Goal: Task Accomplishment & Management: Manage account settings

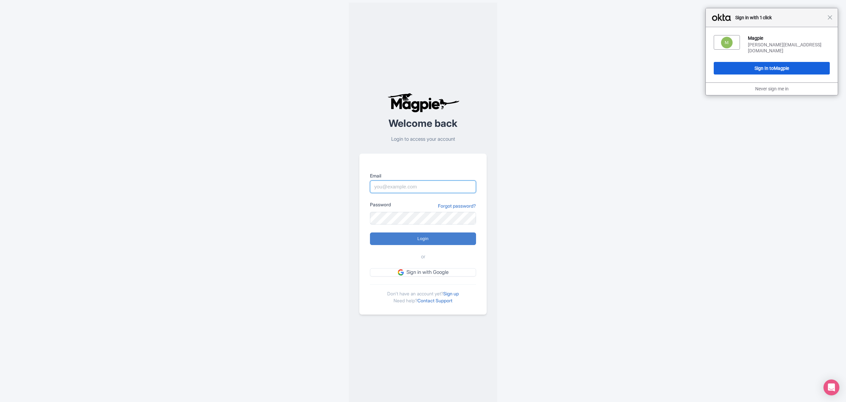
click at [434, 181] on input "Email" at bounding box center [423, 187] width 106 height 13
click at [756, 57] on div "Magpie Sabrina@takewalks.com Sign In to Magpie" at bounding box center [772, 54] width 132 height 55
click at [754, 62] on button "Sign In to Magpie" at bounding box center [772, 68] width 116 height 13
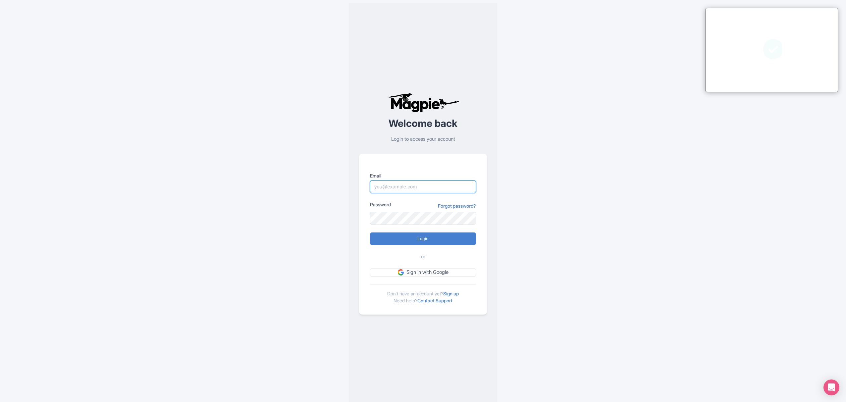
type input "Sabrina@takewalks.com"
type input "Logging in..."
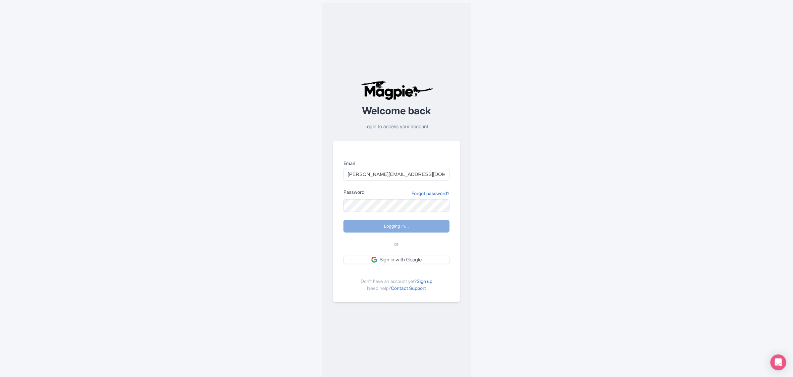
click at [469, 228] on div "Welcome back Login to access your account Email Sabrina@takewalks.com Password …" at bounding box center [396, 191] width 148 height 377
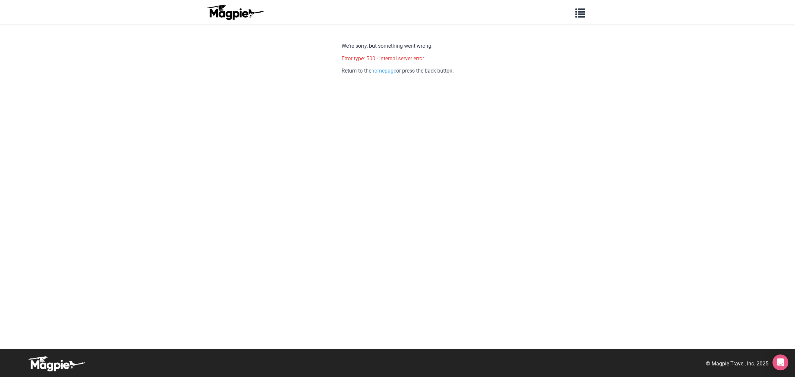
click at [245, 12] on img at bounding box center [235, 12] width 60 height 16
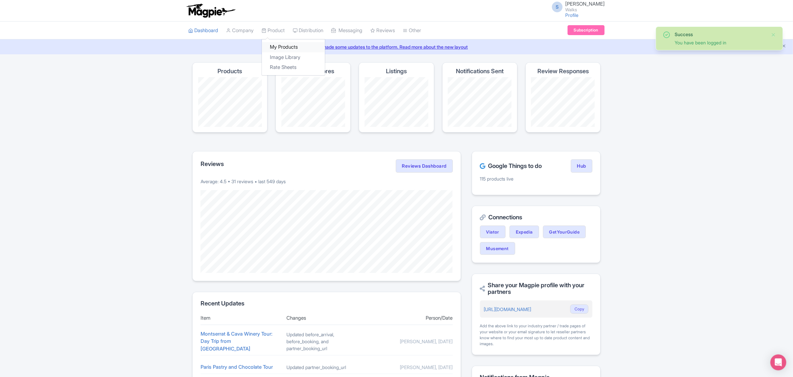
click at [284, 43] on link "My Products" at bounding box center [293, 47] width 63 height 10
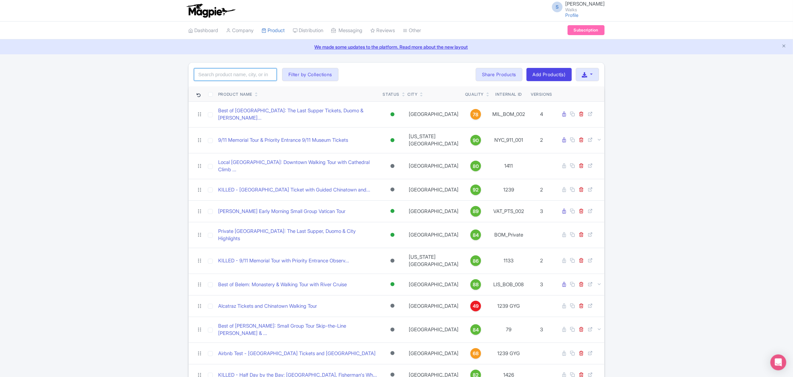
click at [250, 78] on input "search" at bounding box center [235, 74] width 83 height 13
paste input "Aarzoo"
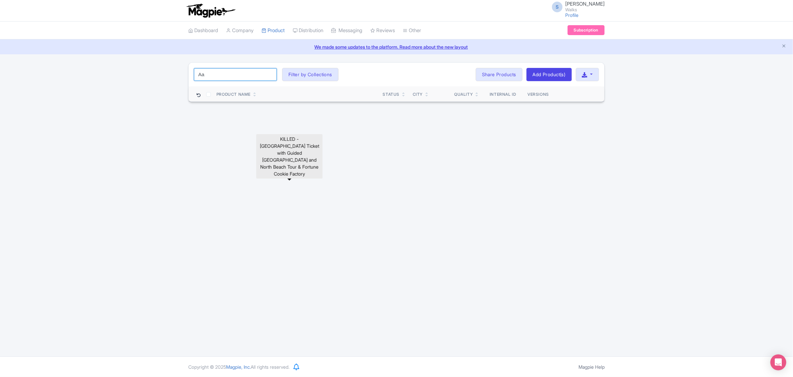
type input "A"
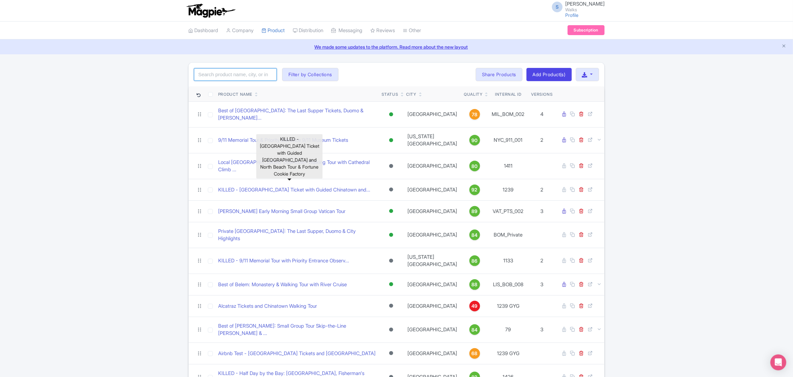
paste input "MAD_MTW_009"
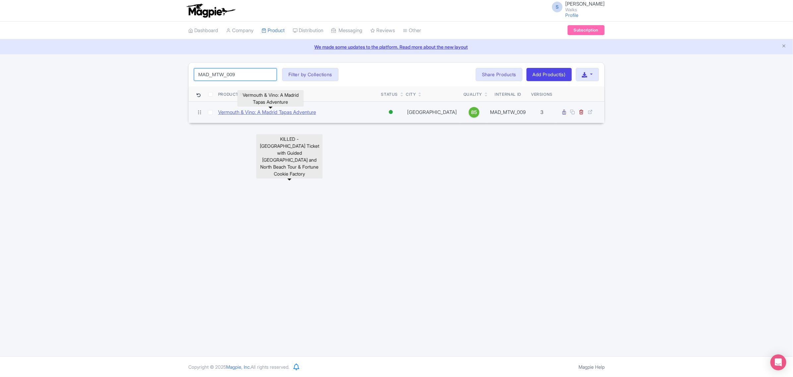
type input "MAD_MTW_009"
click at [316, 116] on link "Vermouth & Vino: A Madrid Tapas Adventure" at bounding box center [267, 113] width 98 height 8
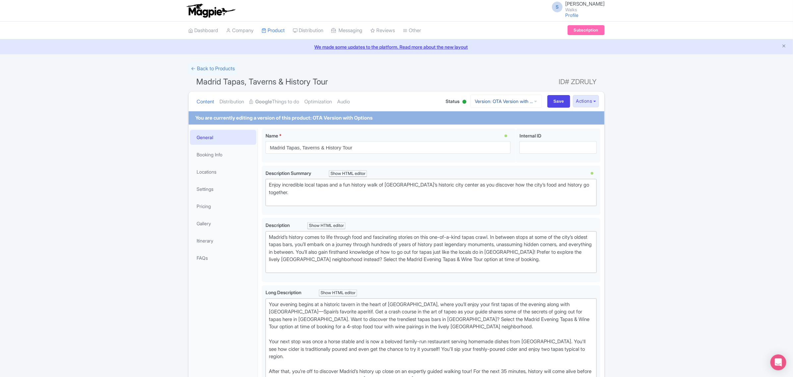
click at [511, 101] on link "Version: OTA Version with ..." at bounding box center [506, 101] width 72 height 13
click at [497, 160] on link "Viator Version" at bounding box center [502, 158] width 79 height 10
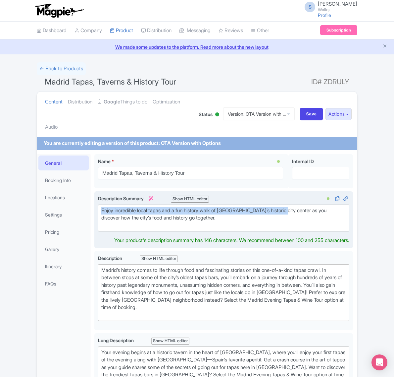
drag, startPoint x: 291, startPoint y: 211, endPoint x: 98, endPoint y: 210, distance: 192.9
click at [98, 210] on div "Enjoy incredible local tapas and a fun history walk of Madrid’s historic city c…" at bounding box center [223, 219] width 259 height 57
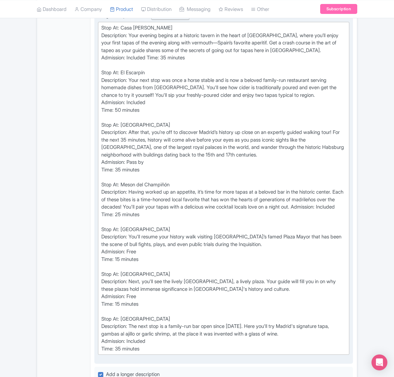
scroll to position [290, 0]
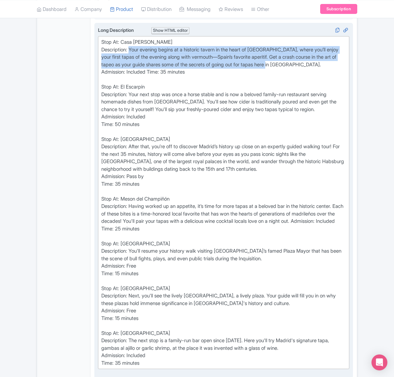
drag, startPoint x: 132, startPoint y: 67, endPoint x: 304, endPoint y: 81, distance: 173.2
click at [304, 81] on div "Stop At: Casa Labra Description: Your evening begins at a historic tavern in th…" at bounding box center [223, 202] width 245 height 328
type trix-editor "<div>Stop At: Casa Labra&nbsp;<br>Description: Your evening begins at a histori…"
copy div "Your evening begins at a historic tavern in the heart of Madrid, where you’ll e…"
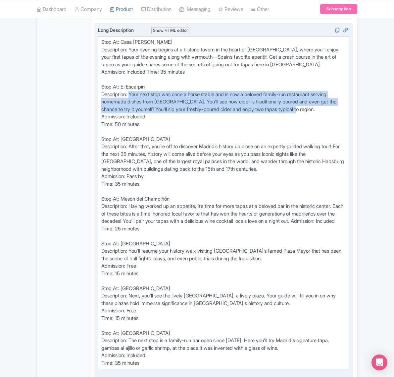
drag, startPoint x: 131, startPoint y: 110, endPoint x: 312, endPoint y: 125, distance: 180.9
click at [312, 125] on div "Stop At: Casa Labra Description: Your evening begins at a historic tavern in th…" at bounding box center [223, 202] width 245 height 328
copy div "Your next stop was once a horse stable and is now a beloved family-run restaura…"
drag, startPoint x: 178, startPoint y: 153, endPoint x: 121, endPoint y: 154, distance: 56.7
click at [121, 154] on div "Stop At: Casa Labra Description: Your evening begins at a historic tavern in th…" at bounding box center [223, 202] width 245 height 328
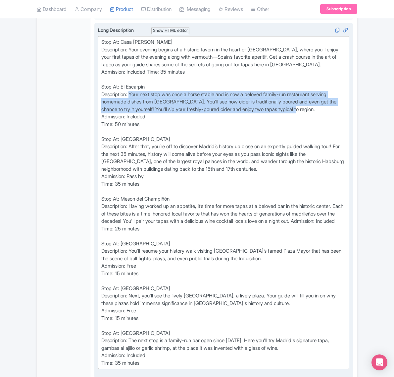
copy div "Royal Palace of Madrid"
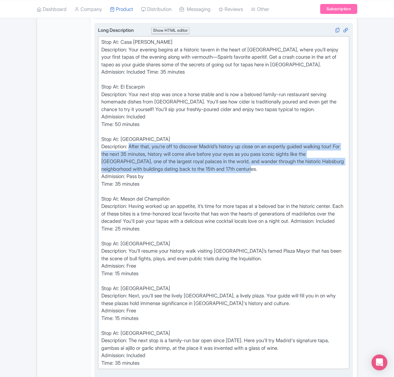
drag, startPoint x: 270, startPoint y: 186, endPoint x: 131, endPoint y: 165, distance: 140.8
click at [131, 165] on div "Stop At: Casa Labra Description: Your evening begins at a historic tavern in th…" at bounding box center [223, 202] width 245 height 328
copy div "After that, you’re off to discover Madrid’s history up close on an expertly gui…"
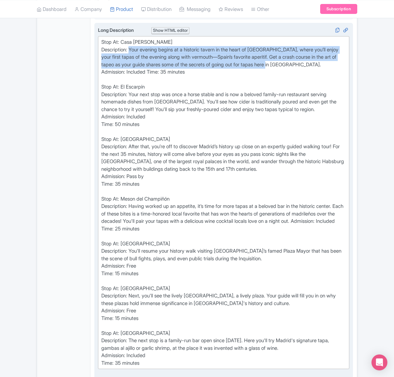
drag, startPoint x: 310, startPoint y: 81, endPoint x: 133, endPoint y: 67, distance: 177.9
click at [133, 67] on div "Stop At: Casa Labra Description: Your evening begins at a historic tavern in th…" at bounding box center [223, 202] width 245 height 328
copy div "Your evening begins at a historic tavern in the heart of Madrid, where you’ll e…"
drag, startPoint x: 122, startPoint y: 214, endPoint x: 175, endPoint y: 216, distance: 53.4
click at [175, 216] on div "Stop At: Casa Labra Description: Your evening begins at a historic tavern in th…" at bounding box center [223, 202] width 245 height 328
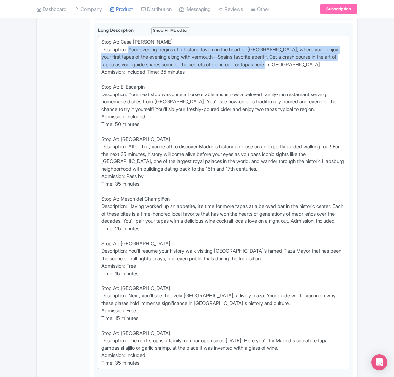
copy div "Meson del Champiñón"
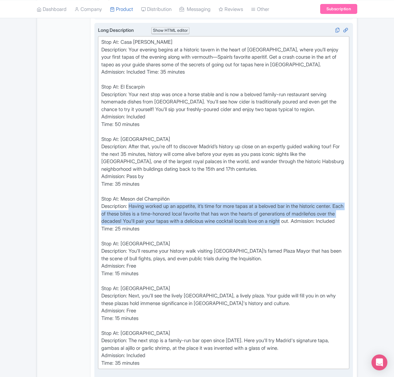
drag, startPoint x: 132, startPoint y: 223, endPoint x: 345, endPoint y: 238, distance: 213.6
click at [345, 238] on div "Stop At: Casa Labra Description: Your evening begins at a historic tavern in th…" at bounding box center [223, 202] width 245 height 328
copy div "Having worked up an appetite, it’s time for more tapas at a beloved bar in the …"
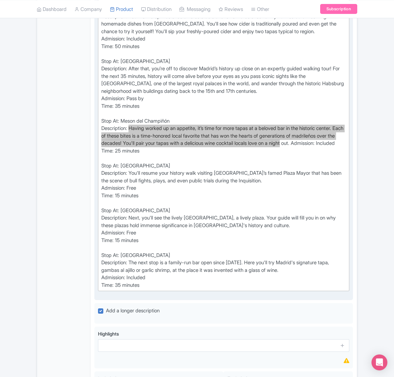
scroll to position [373, 0]
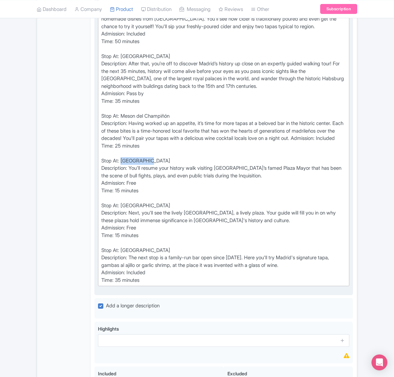
drag, startPoint x: 152, startPoint y: 187, endPoint x: 121, endPoint y: 187, distance: 31.2
click at [121, 187] on div "Stop At: Casa Labra Description: Your evening begins at a historic tavern in th…" at bounding box center [223, 120] width 245 height 328
copy div "Plaza Mayor"
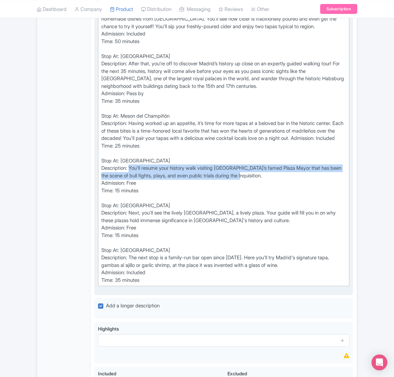
drag, startPoint x: 269, startPoint y: 202, endPoint x: 132, endPoint y: 194, distance: 138.1
click at [132, 194] on div "Stop At: Casa Labra Description: Your evening begins at a historic tavern in th…" at bounding box center [223, 120] width 245 height 328
copy div "You'll resume your history walk visiting Madrid’s famed Plaza Mayor that has be…"
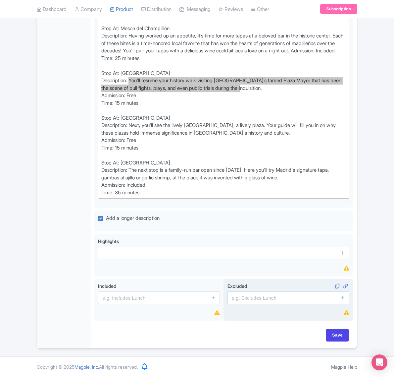
scroll to position [486, 0]
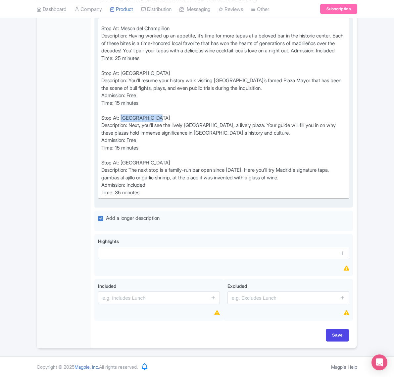
drag, startPoint x: 155, startPoint y: 116, endPoint x: 123, endPoint y: 118, distance: 32.5
click at [123, 118] on div "Stop At: Casa Labra Description: Your evening begins at a historic tavern in th…" at bounding box center [223, 32] width 245 height 328
copy div "Puerta del Sol"
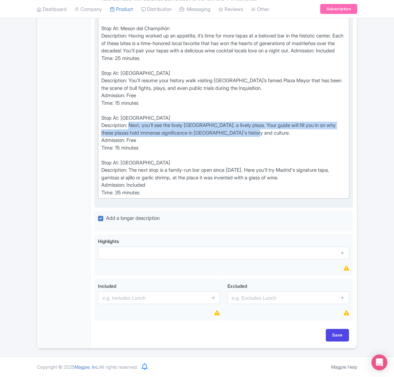
drag, startPoint x: 131, startPoint y: 124, endPoint x: 274, endPoint y: 132, distance: 143.0
click at [274, 132] on div "Stop At: Casa Labra Description: Your evening begins at a historic tavern in th…" at bounding box center [223, 32] width 245 height 328
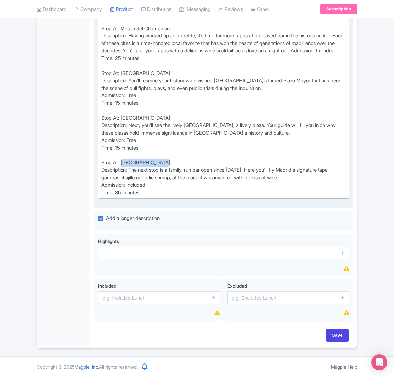
drag, startPoint x: 123, startPoint y: 161, endPoint x: 166, endPoint y: 161, distance: 43.1
click at [166, 161] on div "Stop At: Casa Labra Description: Your evening begins at a historic tavern in th…" at bounding box center [223, 32] width 245 height 328
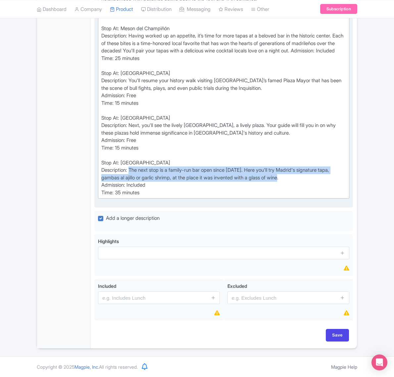
drag, startPoint x: 292, startPoint y: 178, endPoint x: 132, endPoint y: 167, distance: 161.1
click at [132, 167] on div "Stop At: Casa Labra Description: Your evening begins at a historic tavern in th…" at bounding box center [223, 32] width 245 height 328
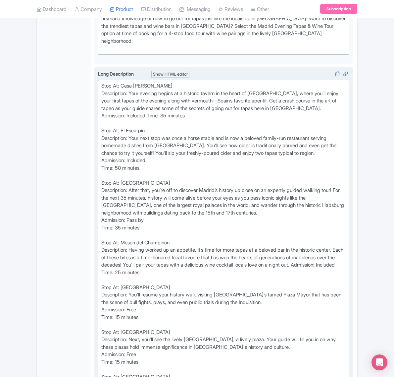
scroll to position [238, 0]
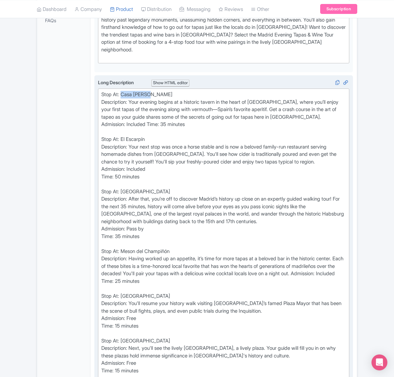
drag, startPoint x: 137, startPoint y: 114, endPoint x: 123, endPoint y: 112, distance: 13.7
click at [123, 112] on div "Stop At: Casa Labra Description: Your evening begins at a historic tavern in th…" at bounding box center [223, 255] width 245 height 328
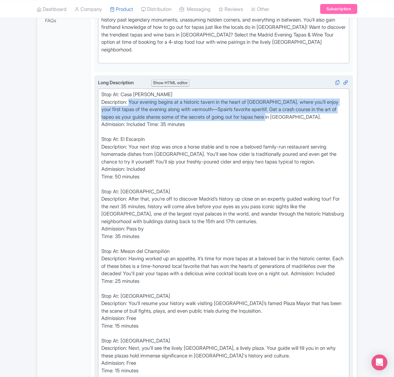
drag, startPoint x: 213, startPoint y: 122, endPoint x: 131, endPoint y: 120, distance: 81.9
click at [131, 120] on div "Stop At: Casa Labra Description: Your evening begins at a historic tavern in th…" at bounding box center [223, 255] width 245 height 328
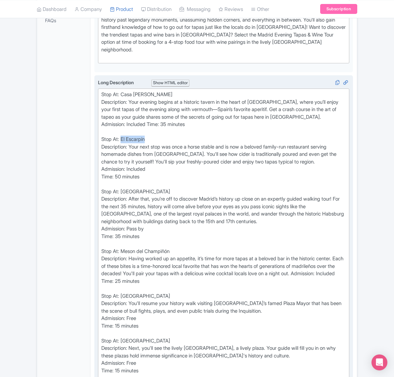
drag, startPoint x: 148, startPoint y: 158, endPoint x: 121, endPoint y: 158, distance: 27.2
click at [121, 158] on div "Stop At: Casa Labra Description: Your evening begins at a historic tavern in th…" at bounding box center [223, 255] width 245 height 328
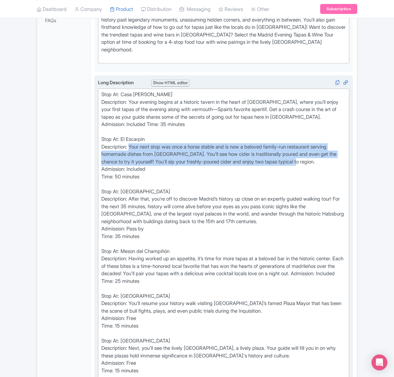
drag, startPoint x: 131, startPoint y: 163, endPoint x: 314, endPoint y: 176, distance: 183.1
click at [314, 176] on div "Stop At: Casa Labra Description: Your evening begins at a historic tavern in th…" at bounding box center [223, 255] width 245 height 328
drag, startPoint x: 182, startPoint y: 208, endPoint x: 122, endPoint y: 207, distance: 60.7
click at [122, 207] on div "Stop At: Casa Labra Description: Your evening begins at a historic tavern in th…" at bounding box center [223, 255] width 245 height 328
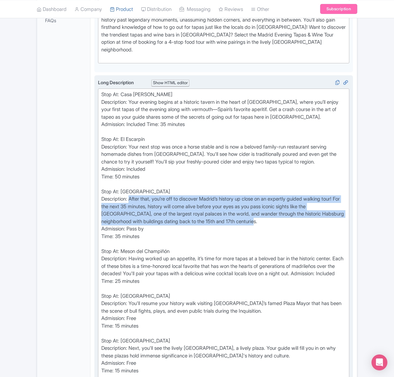
drag, startPoint x: 131, startPoint y: 216, endPoint x: 278, endPoint y: 239, distance: 148.9
click at [278, 239] on div "Stop At: Casa Labra Description: Your evening begins at a historic tavern in th…" at bounding box center [223, 255] width 245 height 328
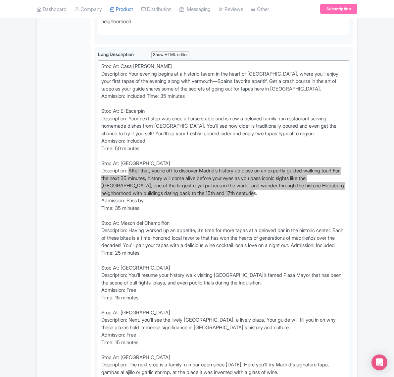
scroll to position [321, 0]
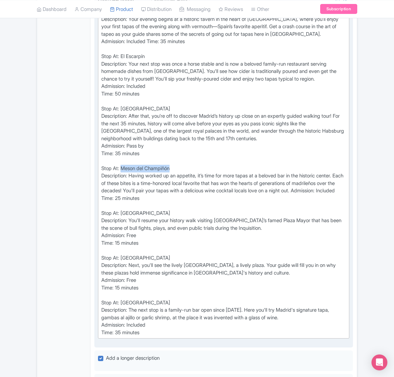
drag, startPoint x: 174, startPoint y: 184, endPoint x: 121, endPoint y: 186, distance: 53.4
click at [121, 186] on div "Stop At: Casa Labra Description: Your evening begins at a historic tavern in th…" at bounding box center [223, 172] width 245 height 328
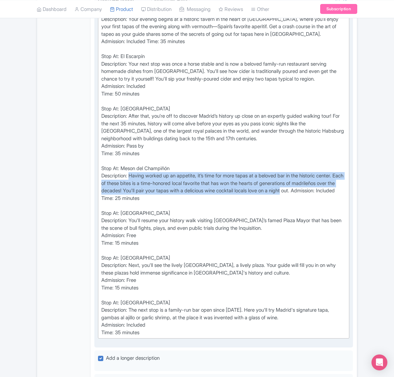
drag, startPoint x: 131, startPoint y: 191, endPoint x: 342, endPoint y: 207, distance: 211.7
click at [342, 207] on div "Stop At: Casa Labra Description: Your evening begins at a historic tavern in th…" at bounding box center [223, 172] width 245 height 328
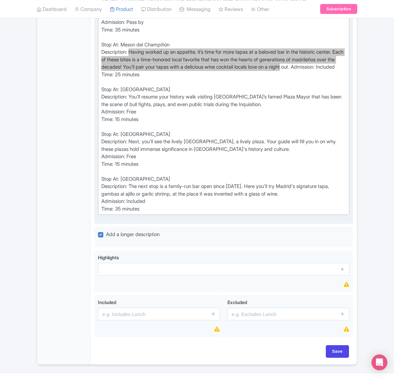
scroll to position [445, 0]
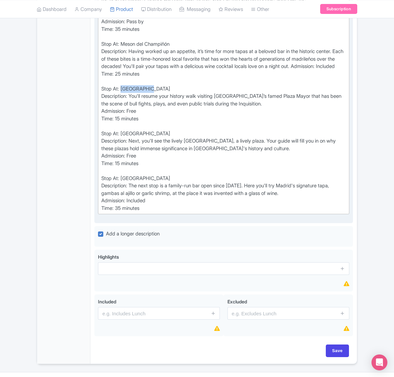
drag, startPoint x: 150, startPoint y: 113, endPoint x: 123, endPoint y: 110, distance: 27.0
click at [123, 110] on div "Stop At: Casa Labra Description: Your evening begins at a historic tavern in th…" at bounding box center [223, 48] width 245 height 328
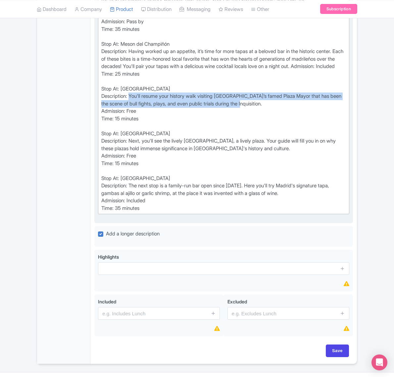
drag, startPoint x: 130, startPoint y: 120, endPoint x: 268, endPoint y: 128, distance: 137.8
click at [268, 128] on div "Stop At: Casa Labra Description: Your evening begins at a historic tavern in th…" at bounding box center [223, 48] width 245 height 328
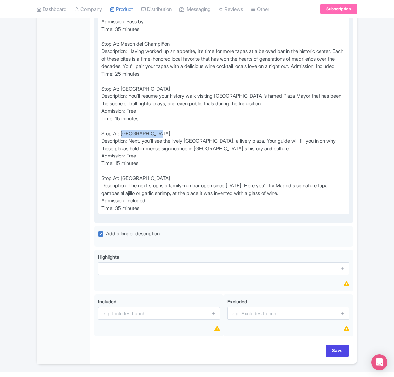
drag, startPoint x: 157, startPoint y: 156, endPoint x: 121, endPoint y: 158, distance: 35.5
click at [121, 158] on div "Stop At: Casa Labra Description: Your evening begins at a historic tavern in th…" at bounding box center [223, 48] width 245 height 328
click at [131, 165] on div "Stop At: Casa Labra Description: Your evening begins at a historic tavern in th…" at bounding box center [223, 48] width 245 height 328
drag, startPoint x: 161, startPoint y: 205, endPoint x: 122, endPoint y: 200, distance: 39.4
click at [122, 200] on div "Stop At: Casa Labra Description: Your evening begins at a historic tavern in th…" at bounding box center [223, 48] width 245 height 328
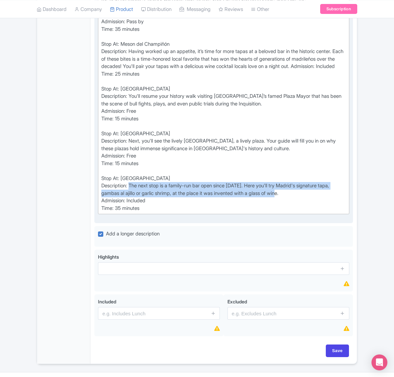
drag, startPoint x: 132, startPoint y: 209, endPoint x: 292, endPoint y: 217, distance: 160.3
click at [292, 212] on div "Stop At: Casa Labra Description: Your evening begins at a historic tavern in th…" at bounding box center [223, 48] width 245 height 328
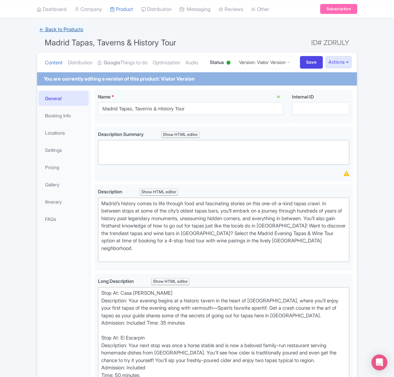
scroll to position [0, 0]
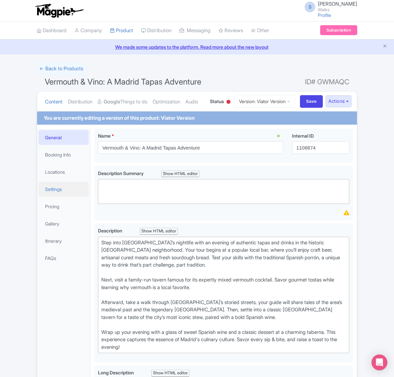
click at [53, 197] on link "Settings" at bounding box center [63, 189] width 50 height 15
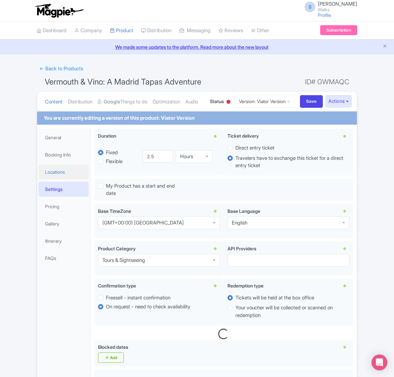
click at [59, 179] on link "Locations" at bounding box center [63, 171] width 50 height 15
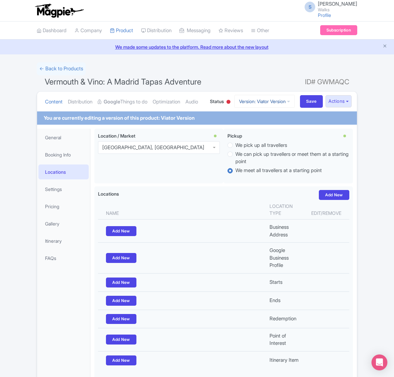
click at [274, 108] on link "Version: Viator Version" at bounding box center [265, 101] width 60 height 13
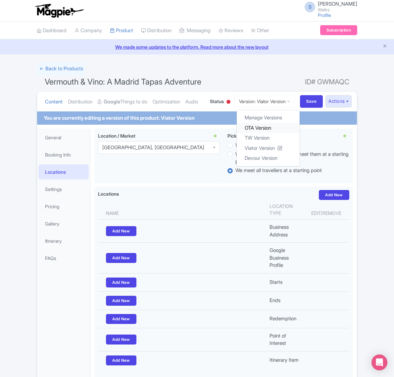
click at [270, 133] on link "OTA Version" at bounding box center [268, 128] width 63 height 10
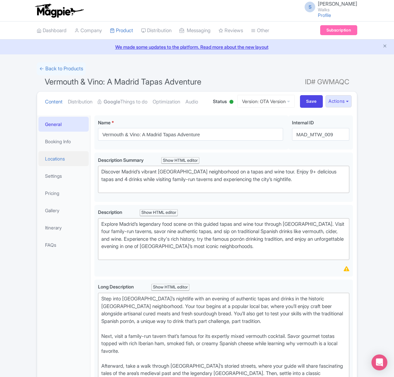
click at [57, 166] on link "Locations" at bounding box center [63, 158] width 50 height 15
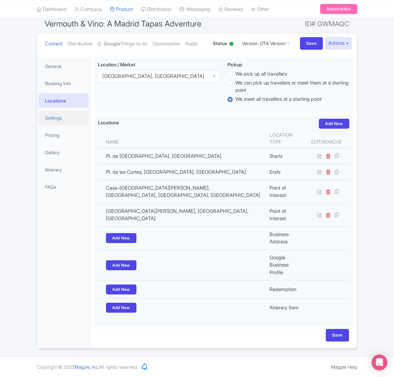
scroll to position [85, 0]
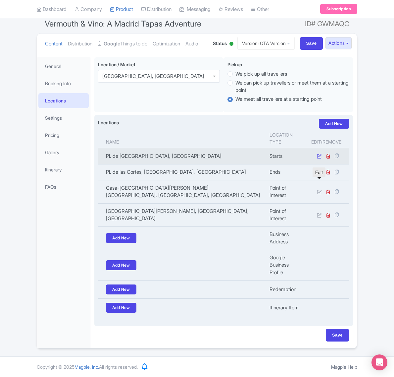
click at [319, 156] on icon at bounding box center [319, 155] width 5 height 5
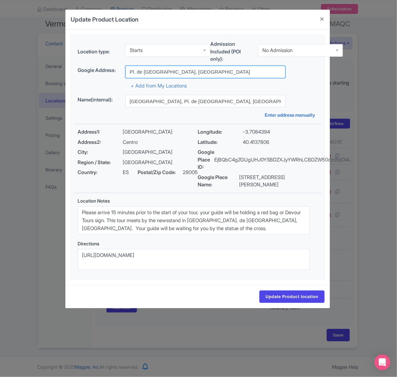
drag, startPoint x: 128, startPoint y: 70, endPoint x: 248, endPoint y: 69, distance: 120.3
click at [248, 69] on input "Pl. de Prta Cerrada, Centro, 28005 Madrid, Spain" at bounding box center [205, 72] width 160 height 13
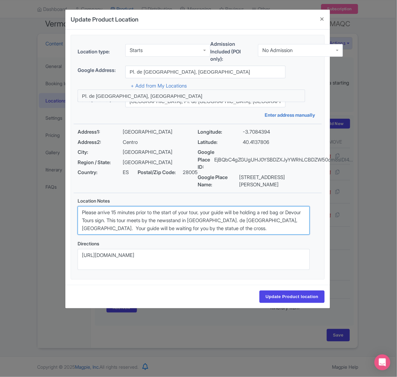
drag, startPoint x: 266, startPoint y: 231, endPoint x: 76, endPoint y: 213, distance: 190.7
click at [76, 213] on div "Location Notes Please arrive 15 minutes prior to the start of your tour, your g…" at bounding box center [194, 218] width 240 height 43
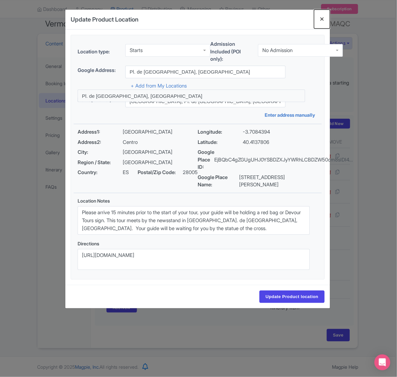
drag, startPoint x: 326, startPoint y: 18, endPoint x: 322, endPoint y: 19, distance: 3.7
click at [326, 18] on button "Close" at bounding box center [322, 19] width 16 height 19
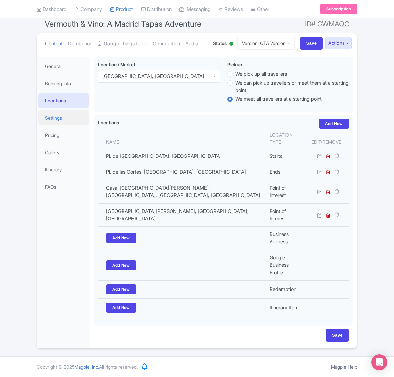
click at [49, 117] on link "Settings" at bounding box center [63, 117] width 50 height 15
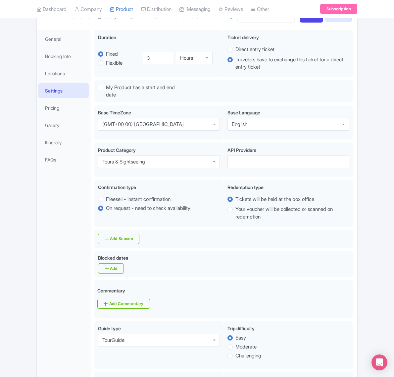
click at [277, 23] on link "Version: OTA Version" at bounding box center [266, 16] width 57 height 13
click at [259, 68] on link "Viator Version" at bounding box center [267, 63] width 63 height 10
